Goal: Find contact information: Obtain details needed to contact an individual or organization

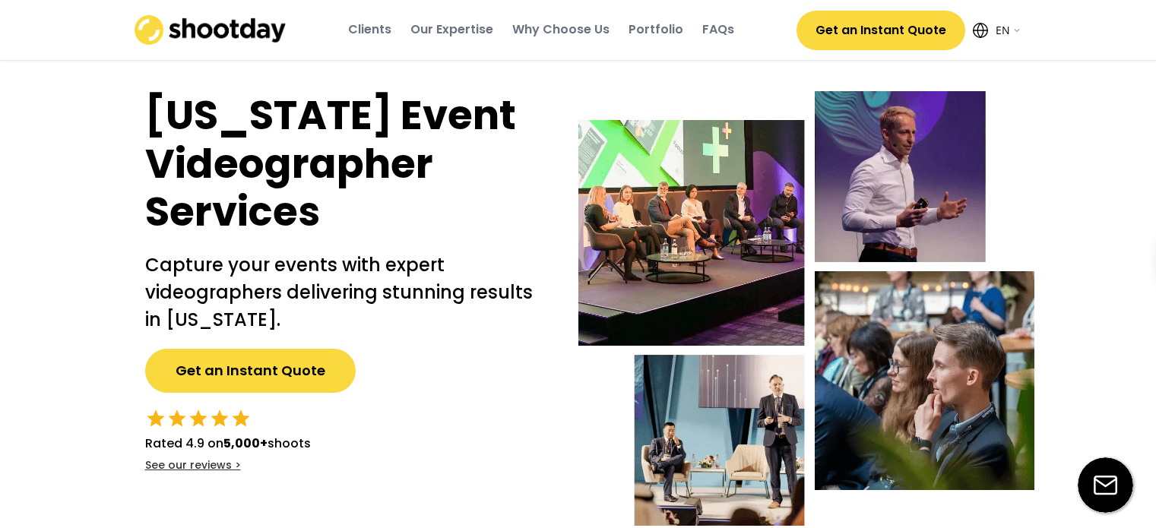
select select ""en""
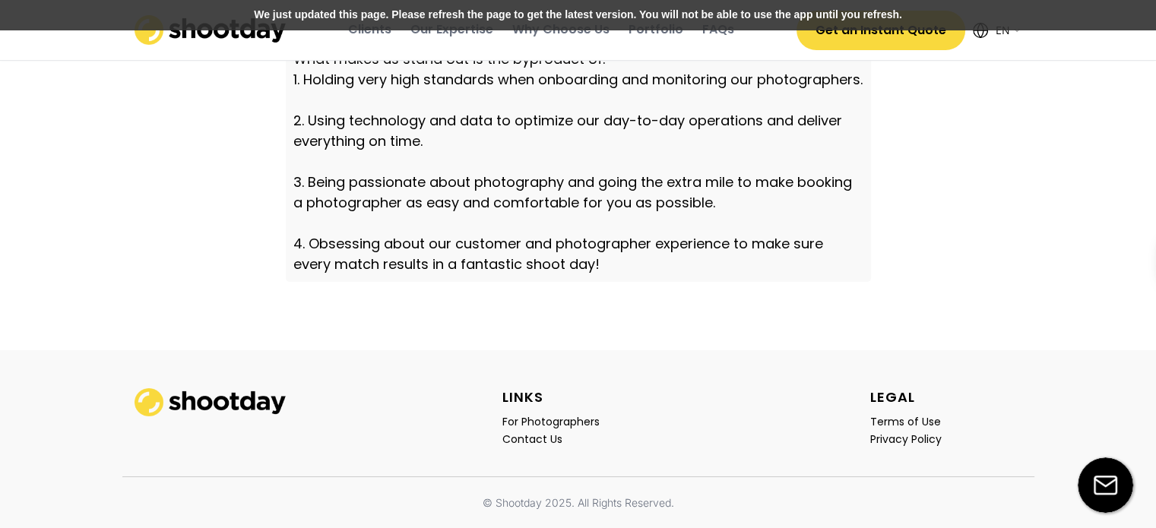
scroll to position [5380, 0]
click at [533, 440] on div "Contact Us" at bounding box center [532, 439] width 60 height 14
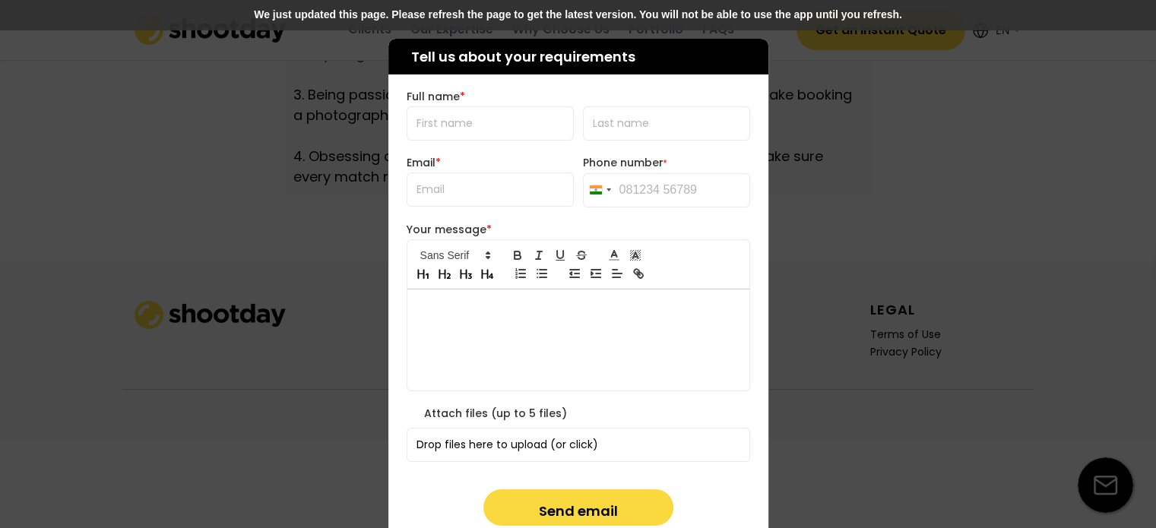
click at [498, 118] on input "input" at bounding box center [489, 123] width 167 height 34
type input "Bharat"
type input "[PERSON_NAME]"
type input "[EMAIL_ADDRESS][DOMAIN_NAME]"
click at [593, 194] on div "India +91" at bounding box center [600, 190] width 32 height 33
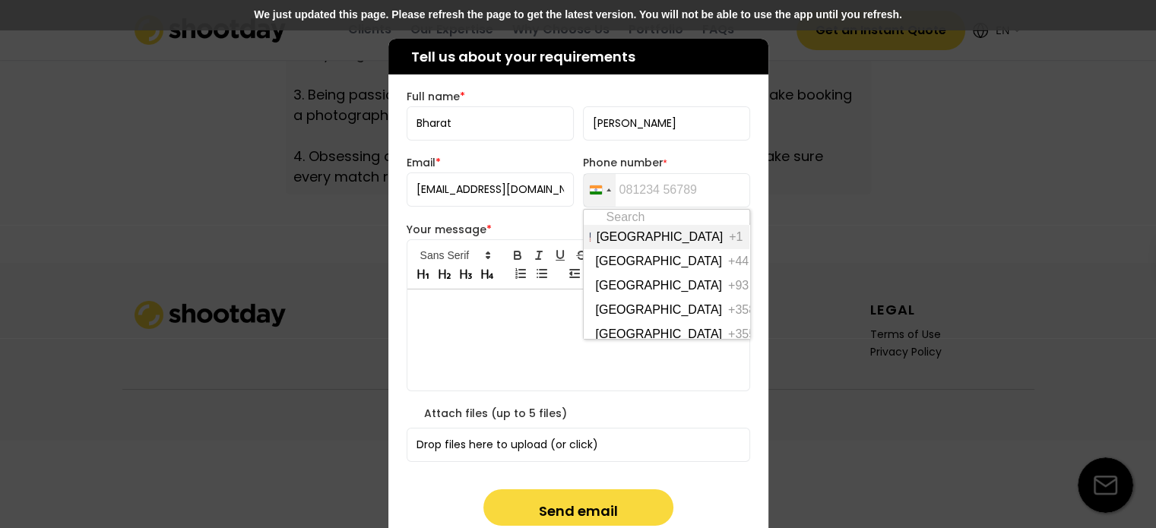
click at [625, 232] on span "[GEOGRAPHIC_DATA]" at bounding box center [659, 237] width 127 height 12
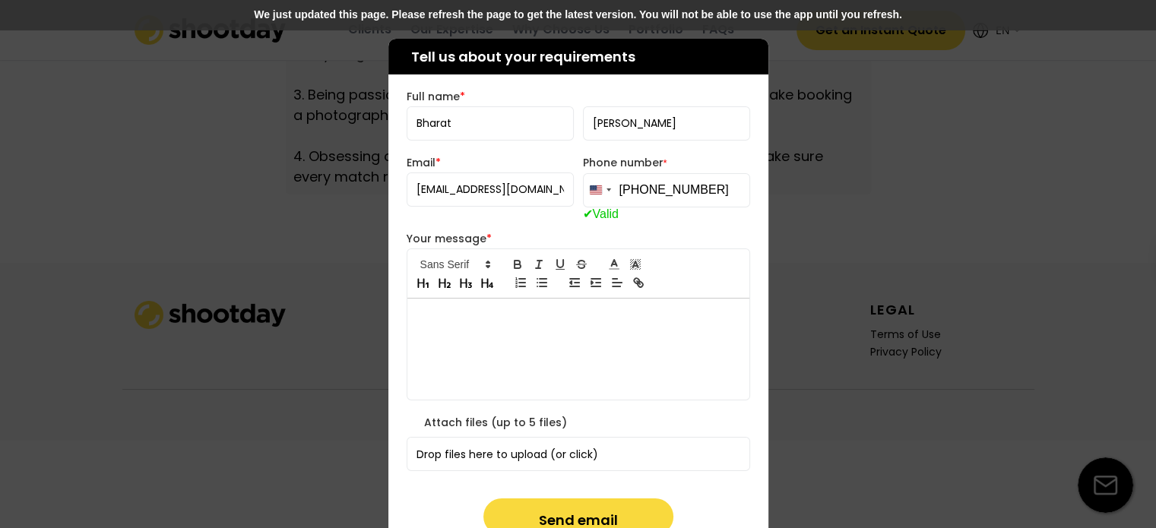
type input "[PHONE_NUMBER]"
click at [605, 333] on div at bounding box center [578, 349] width 342 height 101
click at [600, 334] on div at bounding box center [578, 349] width 342 height 101
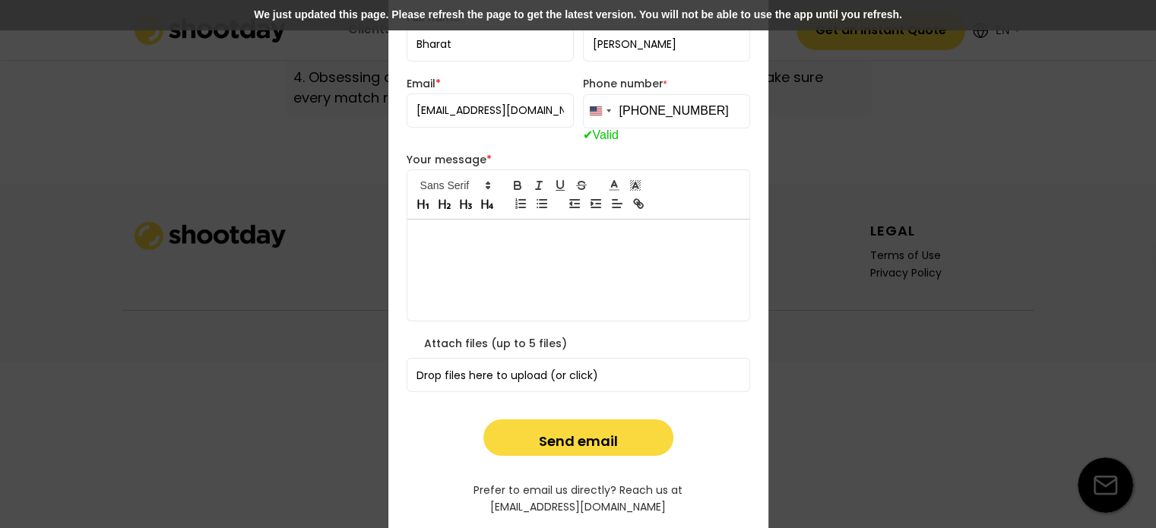
click at [476, 267] on div at bounding box center [578, 270] width 342 height 101
click at [458, 160] on div "Your message *" at bounding box center [577, 160] width 343 height 14
click at [469, 285] on div at bounding box center [578, 270] width 342 height 101
click at [471, 257] on div at bounding box center [578, 270] width 342 height 101
click at [501, 147] on div "Full name * Email * [EMAIL_ADDRESS][DOMAIN_NAME] Phone number * [GEOGRAPHIC_DAT…" at bounding box center [578, 278] width 380 height 535
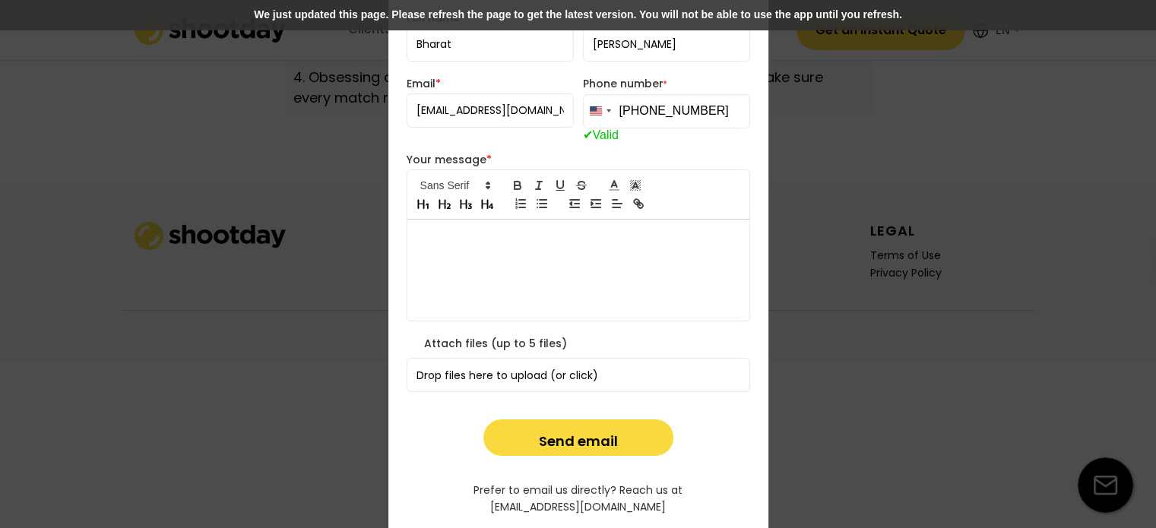
click at [541, 305] on div at bounding box center [578, 270] width 342 height 101
click at [526, 376] on div "Drop files here to upload (or click)" at bounding box center [578, 375] width 343 height 33
click at [541, 266] on div at bounding box center [578, 270] width 342 height 101
click at [511, 180] on icon "button" at bounding box center [518, 186] width 14 height 14
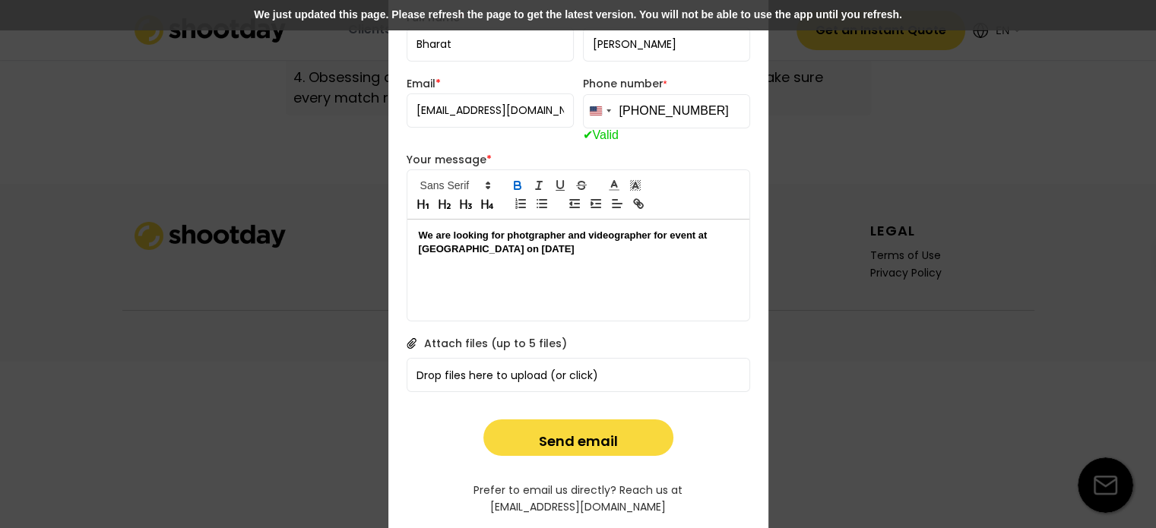
click at [0, 0] on span "a photographer" at bounding box center [0, 0] width 0 height 0
click at [568, 251] on p "We are looking for a photographer and videographer for event at [GEOGRAPHIC_DAT…" at bounding box center [578, 243] width 319 height 28
click at [615, 261] on div "We are looking for a photographer and videographer for event at [GEOGRAPHIC_DAT…" at bounding box center [578, 243] width 342 height 46
click at [0, 0] on span "someone" at bounding box center [0, 0] width 0 height 0
click at [499, 269] on div "We are looking for a photographer and videographer for event at [GEOGRAPHIC_DAT…" at bounding box center [578, 270] width 342 height 101
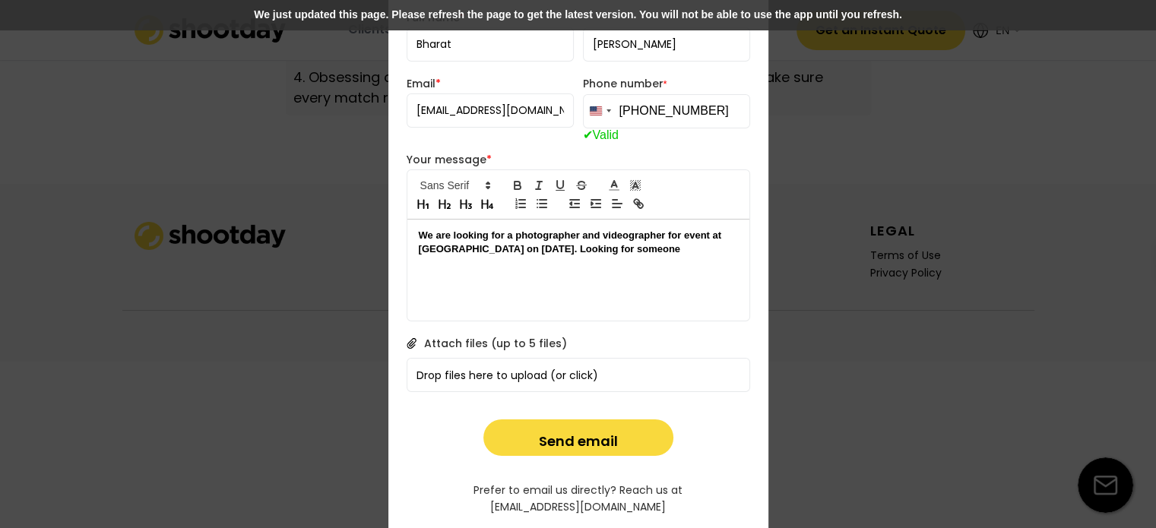
click at [664, 248] on p "We are looking for a photographer and videographer for event at [GEOGRAPHIC_DAT…" at bounding box center [578, 243] width 319 height 28
click at [664, 248] on strong "We are looking for a photographer and videographer for event at [GEOGRAPHIC_DAT…" at bounding box center [576, 249] width 315 height 40
click at [593, 438] on button "Send email" at bounding box center [578, 437] width 190 height 36
click at [568, 451] on button "Send email" at bounding box center [578, 437] width 190 height 36
